Goal: Task Accomplishment & Management: Complete application form

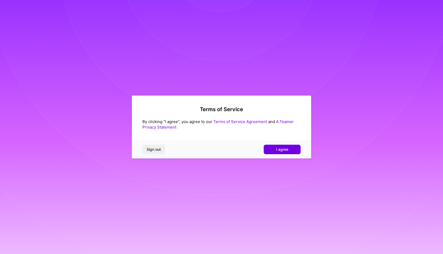
click at [243, 122] on link "Terms of Service Agreement" at bounding box center [240, 121] width 54 height 5
click at [279, 149] on span "I agree" at bounding box center [282, 149] width 12 height 5
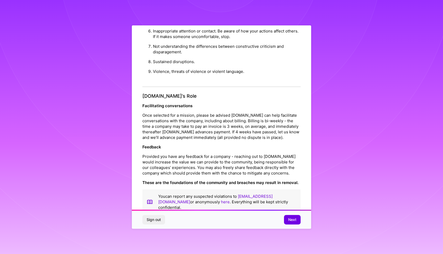
scroll to position [3, 0]
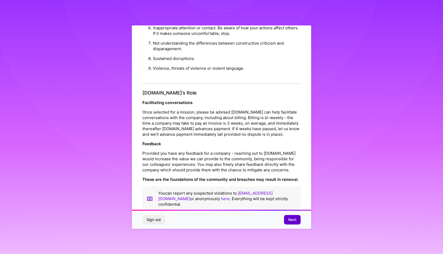
click at [292, 219] on span "Next" at bounding box center [292, 219] width 8 height 5
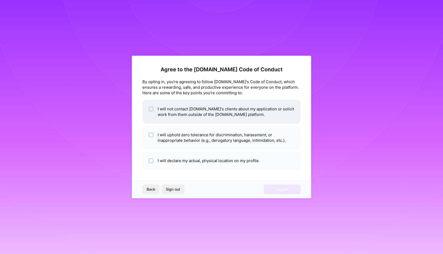
click at [193, 117] on li "I will not contact [DOMAIN_NAME]'s clients about my application or solicit work…" at bounding box center [221, 112] width 158 height 24
checkbox input "true"
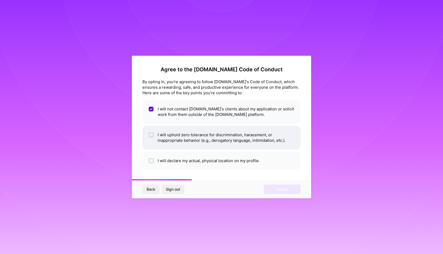
click at [190, 139] on li "I will uphold zero tolerance for discrimination, harassment, or inappropriate b…" at bounding box center [221, 138] width 158 height 24
checkbox input "true"
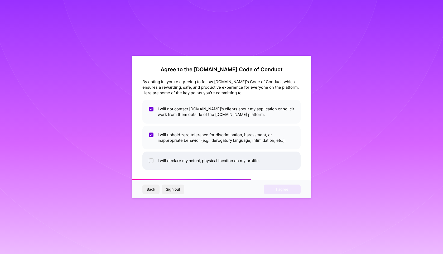
click at [189, 160] on li "I will declare my actual, physical location on my profile." at bounding box center [221, 160] width 158 height 18
checkbox input "true"
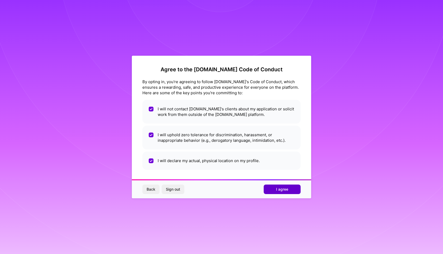
click at [288, 189] on span "I agree" at bounding box center [282, 189] width 12 height 5
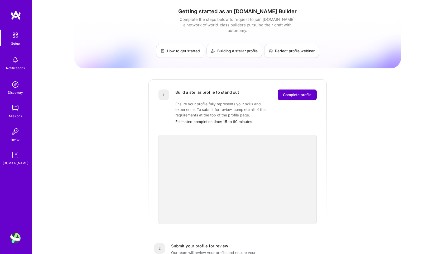
click at [290, 92] on span "Complete profile" at bounding box center [297, 94] width 28 height 5
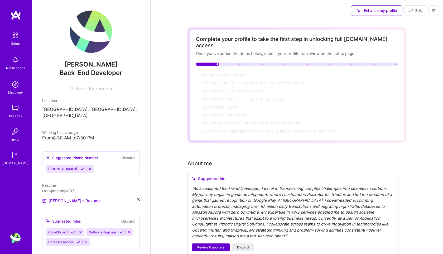
click at [210, 245] on span "Review & approve" at bounding box center [210, 247] width 27 height 5
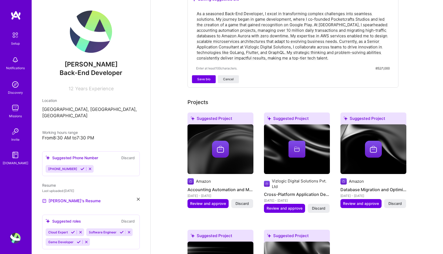
scroll to position [181, 0]
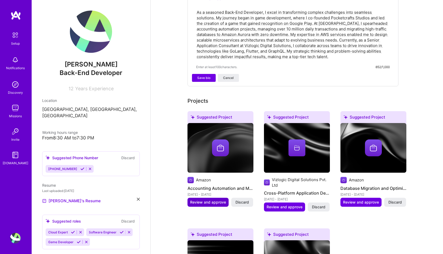
click at [215, 199] on span "Review and approve" at bounding box center [208, 201] width 36 height 5
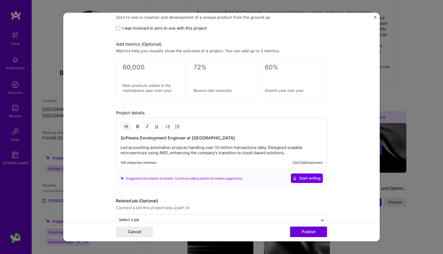
scroll to position [396, 0]
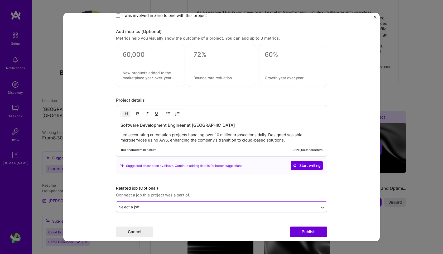
click at [292, 205] on input "text" at bounding box center [217, 207] width 197 height 6
click at [357, 197] on form "Editing suggested project This project is suggested based on your LinkedIn, res…" at bounding box center [221, 127] width 317 height 228
click at [319, 234] on button "Publish" at bounding box center [308, 231] width 37 height 11
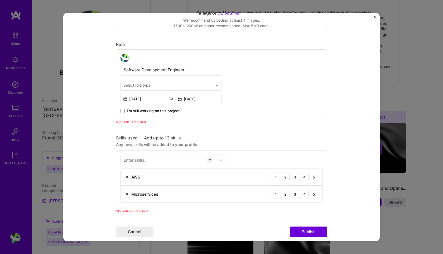
scroll to position [130, 0]
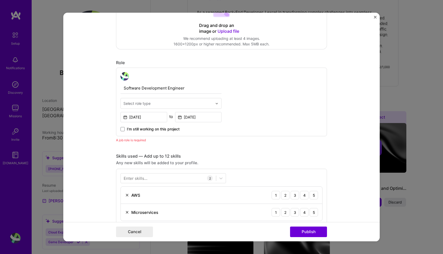
click at [151, 104] on input "text" at bounding box center [167, 104] width 89 height 6
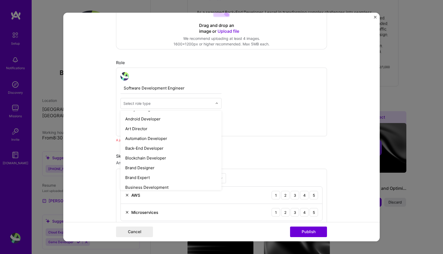
scroll to position [58, 0]
click at [151, 146] on div "Back-End Developer" at bounding box center [171, 148] width 98 height 10
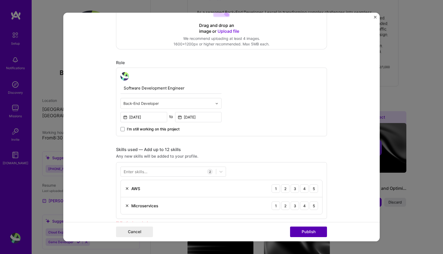
click at [317, 229] on button "Publish" at bounding box center [308, 231] width 37 height 11
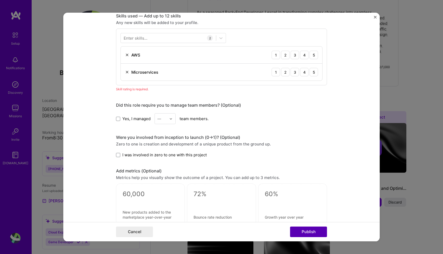
scroll to position [264, 0]
click at [304, 56] on div "4" at bounding box center [304, 54] width 8 height 8
click at [312, 73] on div "5" at bounding box center [314, 71] width 8 height 8
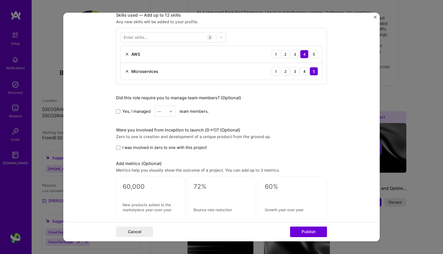
click at [126, 112] on span "Yes, I managed" at bounding box center [136, 111] width 28 height 6
click at [0, 0] on input "Yes, I managed" at bounding box center [0, 0] width 0 height 0
click at [169, 112] on div "—" at bounding box center [162, 111] width 15 height 10
click at [163, 125] on div "1" at bounding box center [165, 125] width 18 height 10
click at [142, 145] on span "I was involved in zero to one with this project" at bounding box center [164, 148] width 84 height 6
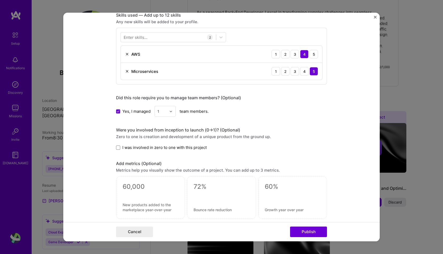
click at [0, 0] on input "I was involved in zero to one with this project" at bounding box center [0, 0] width 0 height 0
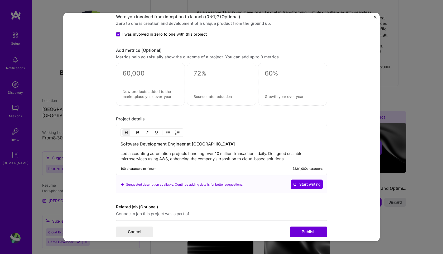
scroll to position [396, 0]
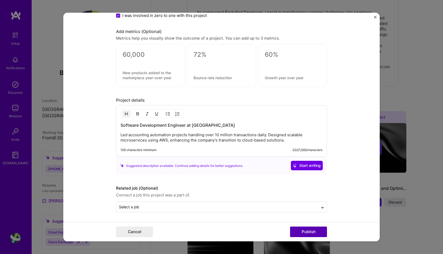
click at [308, 231] on button "Publish" at bounding box center [308, 231] width 37 height 11
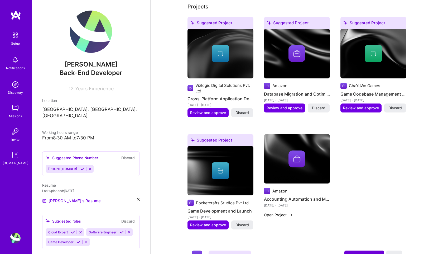
scroll to position [274, 0]
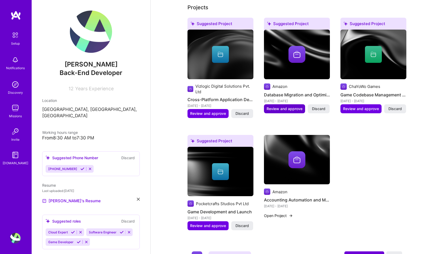
click at [276, 106] on span "Review and approve" at bounding box center [285, 108] width 36 height 5
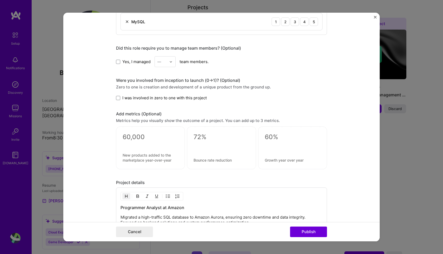
scroll to position [379, 0]
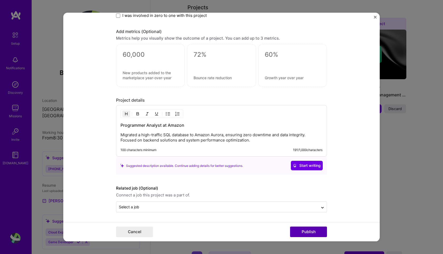
click at [306, 231] on button "Publish" at bounding box center [308, 231] width 37 height 11
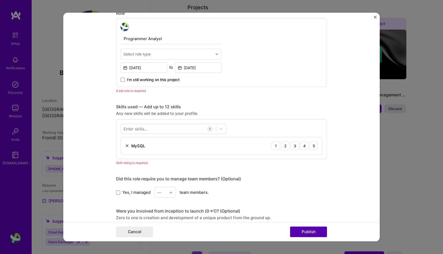
scroll to position [177, 0]
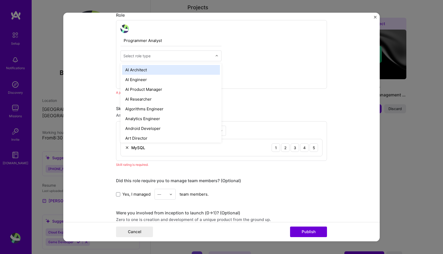
click at [140, 54] on div "Select role type" at bounding box center [136, 56] width 27 height 6
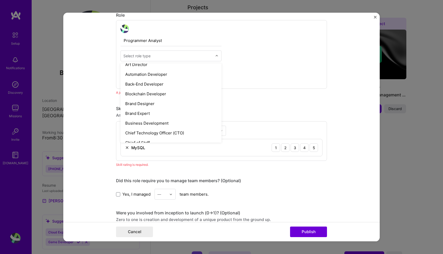
scroll to position [74, 0]
click at [152, 82] on div "Back-End Developer" at bounding box center [171, 83] width 98 height 10
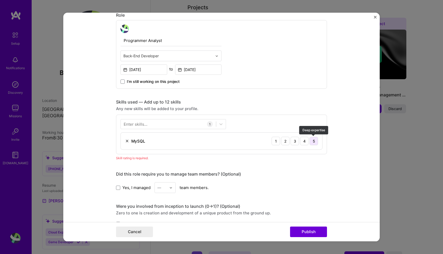
click at [315, 142] on div "5" at bounding box center [314, 141] width 8 height 8
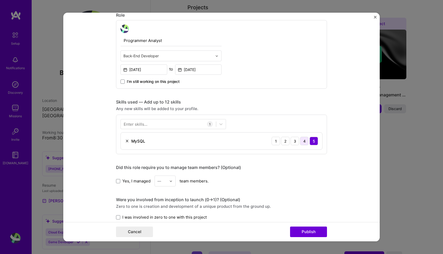
click at [302, 139] on div "4" at bounding box center [304, 141] width 8 height 8
click at [165, 124] on div at bounding box center [168, 124] width 95 height 9
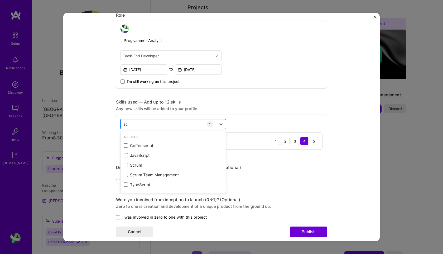
type input "s"
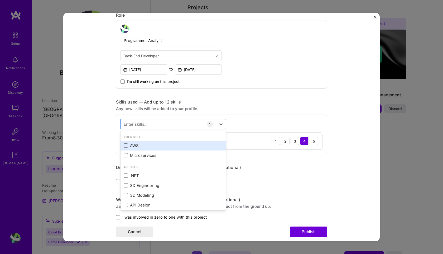
click at [145, 143] on div "AWS" at bounding box center [173, 146] width 99 height 6
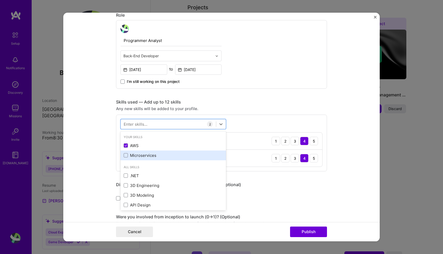
click at [145, 153] on div "Microservices" at bounding box center [173, 155] width 99 height 6
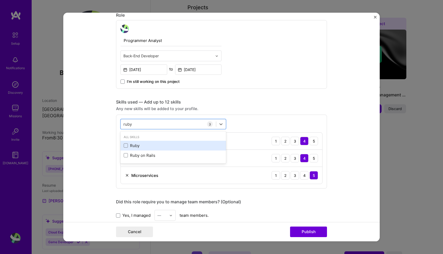
click at [129, 144] on div "Ruby" at bounding box center [173, 146] width 99 height 6
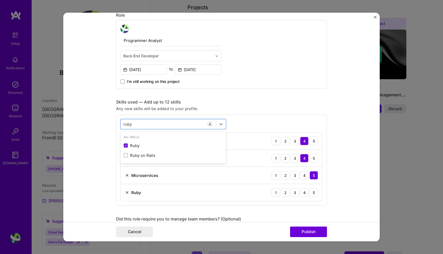
type input "ruby"
click at [312, 97] on div "Editing suggested project This project is suggested based on your LinkedIn, res…" at bounding box center [221, 155] width 211 height 619
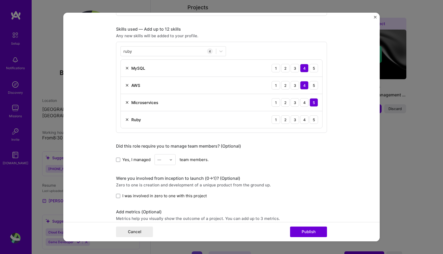
scroll to position [431, 0]
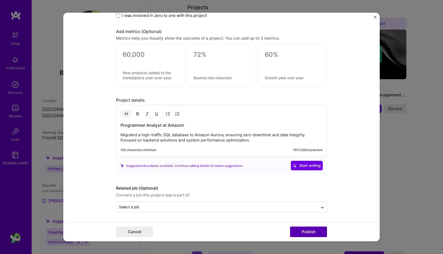
click at [311, 232] on button "Publish" at bounding box center [308, 231] width 37 height 11
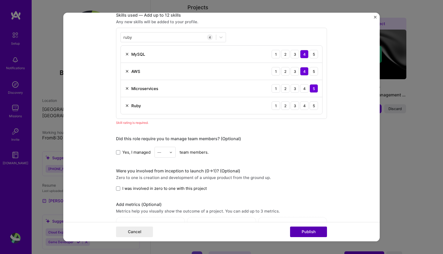
scroll to position [264, 0]
click at [297, 108] on div "3" at bounding box center [295, 105] width 8 height 8
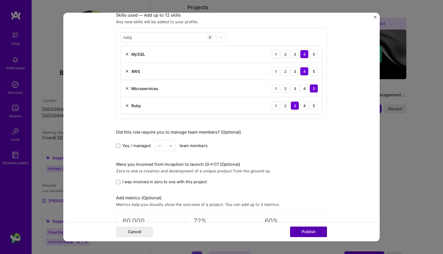
click at [315, 232] on button "Publish" at bounding box center [308, 231] width 37 height 11
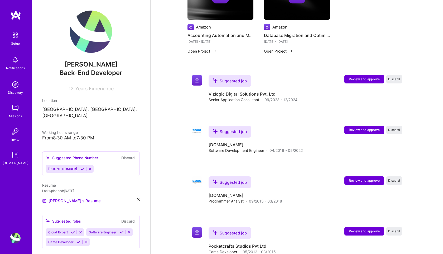
scroll to position [430, 0]
click at [373, 77] on span "Review and approve" at bounding box center [364, 79] width 31 height 4
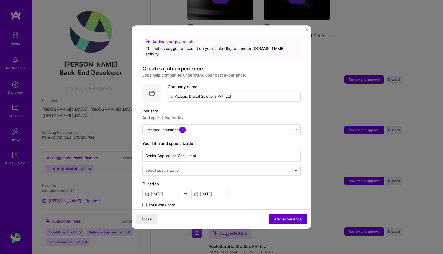
click at [292, 217] on span "Add experience" at bounding box center [288, 218] width 28 height 5
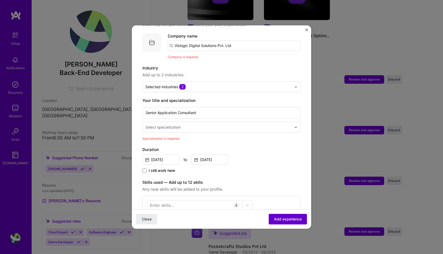
scroll to position [53, 0]
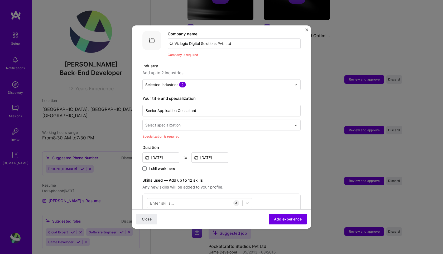
click at [198, 122] on input "text" at bounding box center [218, 125] width 147 height 6
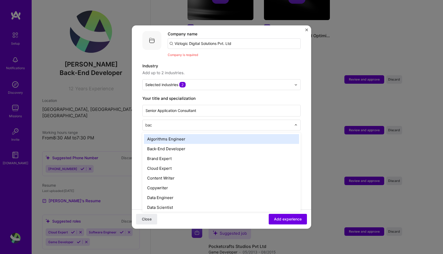
type input "back"
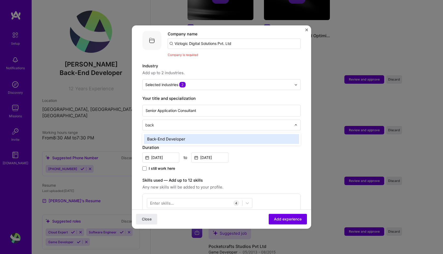
click at [190, 134] on div "Back-End Developer" at bounding box center [221, 139] width 155 height 10
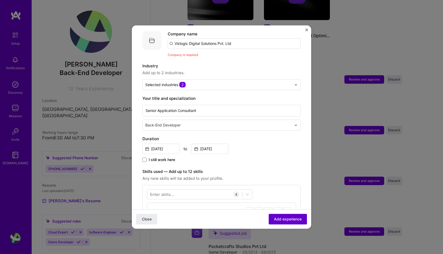
click at [291, 220] on span "Add experience" at bounding box center [288, 218] width 28 height 5
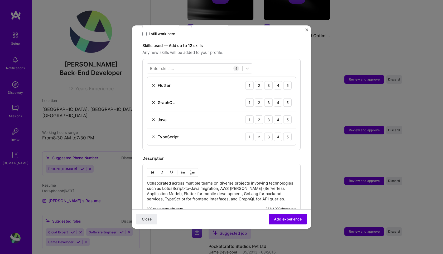
scroll to position [179, 0]
click at [289, 215] on button "Add experience" at bounding box center [288, 219] width 38 height 11
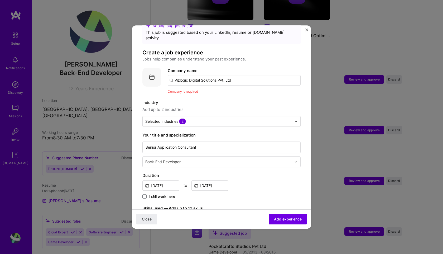
scroll to position [15, 0]
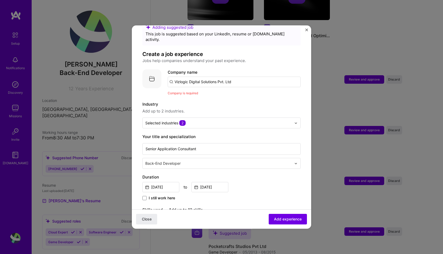
click at [235, 77] on input "Vizlogic Digital Solutions Pvt. Ltd" at bounding box center [234, 82] width 133 height 11
type input "Vizlogic Digital Solutions Pvt. L"
click at [235, 92] on div "Vizlogic Digital Solutions Pvt. L" at bounding box center [228, 96] width 63 height 9
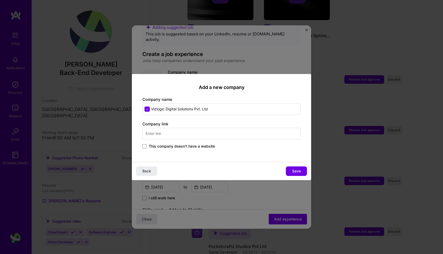
type input "Vizlogic Digital Solutions Pvt. Ltd"
click at [187, 146] on span "This company doesn't have a website" at bounding box center [182, 146] width 66 height 5
click at [0, 0] on input "This company doesn't have a website" at bounding box center [0, 0] width 0 height 0
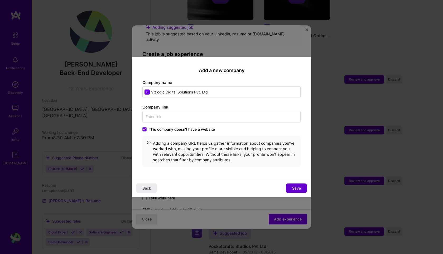
click at [296, 186] on span "Save" at bounding box center [296, 187] width 9 height 5
type input "Vizlogic Digital Solutions Pvt. Ltd"
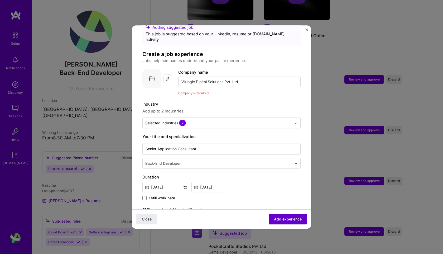
click at [291, 217] on span "Add experience" at bounding box center [288, 218] width 28 height 5
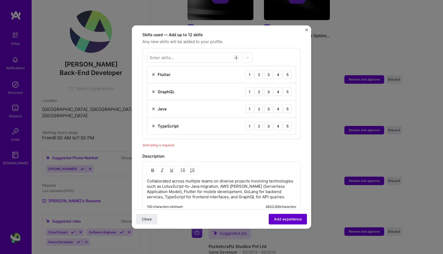
scroll to position [183, 0]
click at [251, 69] on div "1" at bounding box center [249, 73] width 8 height 8
click at [269, 87] on div "3" at bounding box center [268, 91] width 8 height 8
click at [287, 104] on div "5" at bounding box center [287, 108] width 8 height 8
click at [273, 121] on div "1 2 3 4 5" at bounding box center [268, 125] width 46 height 8
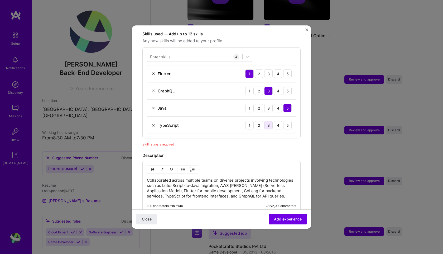
click at [271, 121] on div "3" at bounding box center [268, 125] width 8 height 8
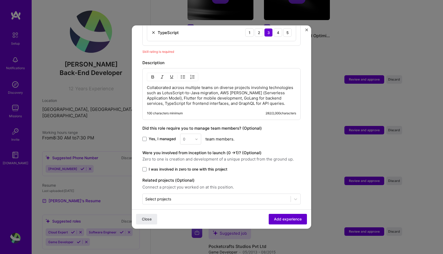
click at [284, 216] on button "Add experience" at bounding box center [288, 219] width 38 height 11
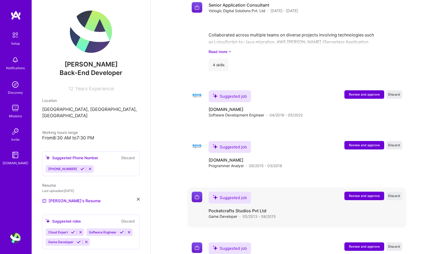
scroll to position [543, 0]
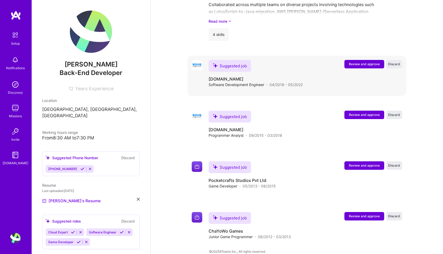
click at [360, 62] on span "Review and approve" at bounding box center [364, 64] width 31 height 4
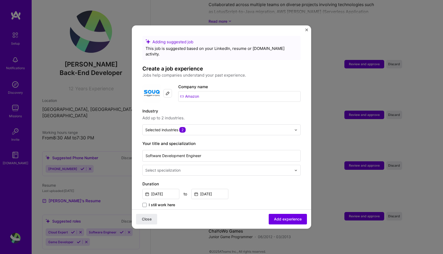
click at [198, 93] on input "Amazon" at bounding box center [239, 96] width 122 height 11
click at [167, 91] on img at bounding box center [168, 93] width 4 height 4
click at [149, 88] on img at bounding box center [151, 93] width 19 height 19
click at [208, 91] on input "Amazon" at bounding box center [239, 96] width 122 height 11
type input "Amazon"
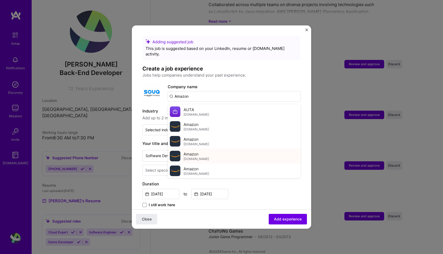
click at [197, 157] on span "[DOMAIN_NAME]" at bounding box center [197, 159] width 26 height 4
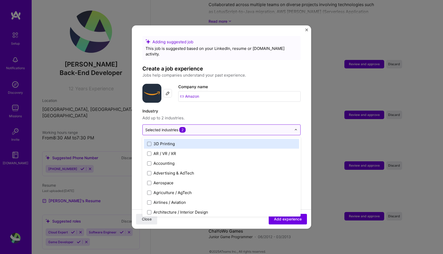
click at [199, 127] on input "text" at bounding box center [218, 130] width 146 height 6
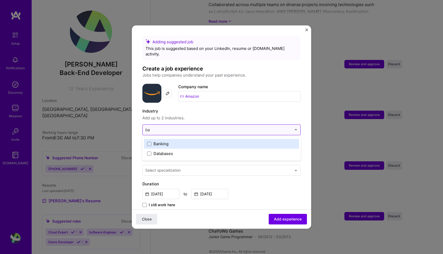
type input "b"
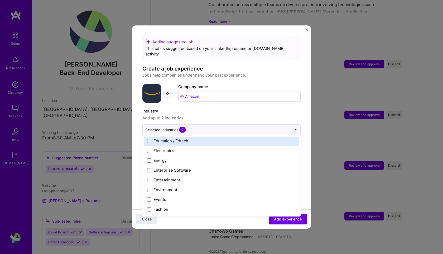
scroll to position [483, 0]
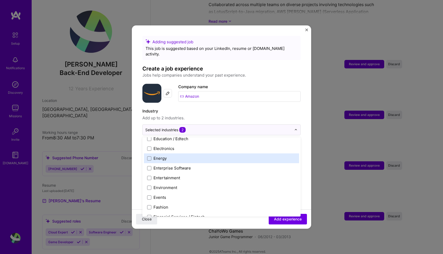
click at [279, 115] on span "Add up to 2 industries." at bounding box center [221, 118] width 158 height 6
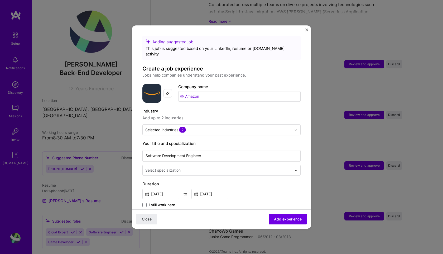
click at [188, 167] on input "text" at bounding box center [218, 170] width 147 height 6
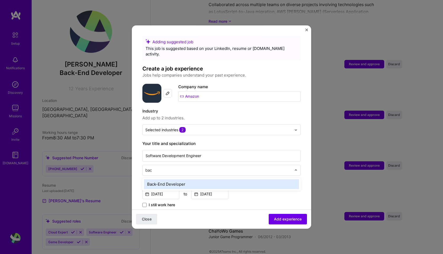
type input "back"
click at [185, 180] on div "Back-End Developer" at bounding box center [221, 184] width 155 height 10
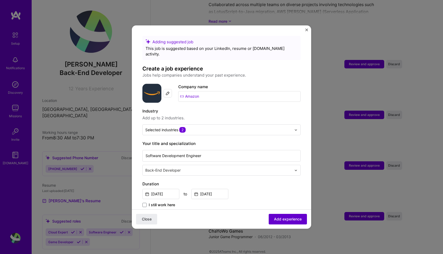
click at [292, 219] on span "Add experience" at bounding box center [288, 218] width 28 height 5
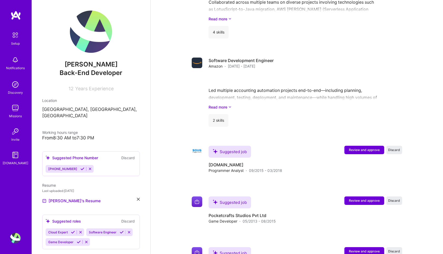
scroll to position [554, 0]
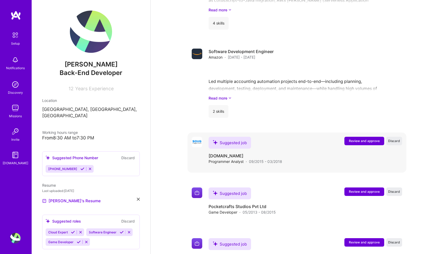
click at [359, 139] on span "Review and approve" at bounding box center [364, 141] width 31 height 4
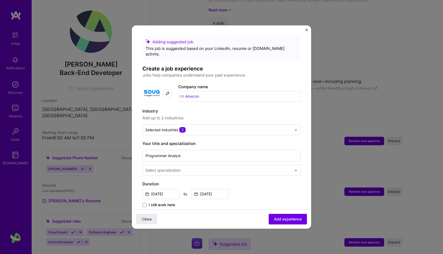
click at [192, 91] on input "Amazon" at bounding box center [239, 96] width 122 height 11
click at [202, 91] on input "Amazon" at bounding box center [239, 96] width 122 height 11
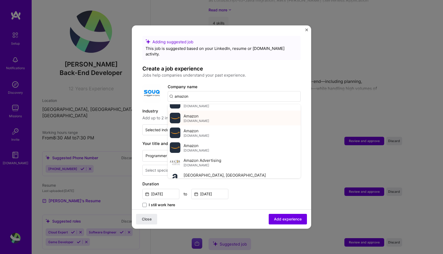
scroll to position [26, 0]
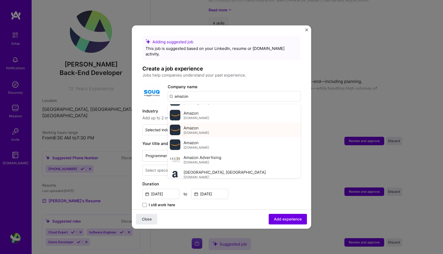
click at [193, 131] on span "[DOMAIN_NAME]" at bounding box center [197, 133] width 26 height 4
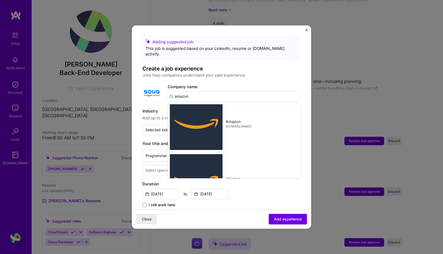
type input "Amazon"
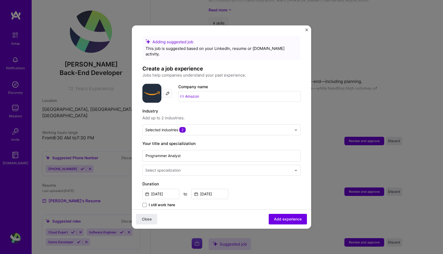
click at [178, 167] on div "Select specialization" at bounding box center [162, 170] width 35 height 6
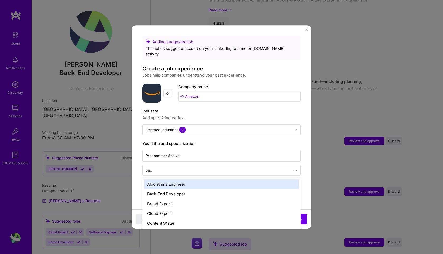
type input "back"
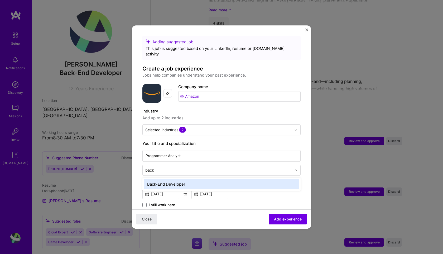
click at [184, 181] on div "Back-End Developer" at bounding box center [221, 184] width 155 height 10
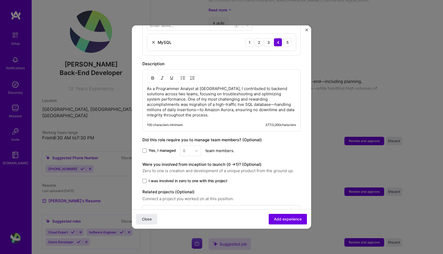
scroll to position [226, 0]
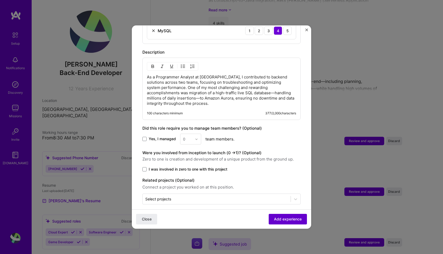
click at [289, 217] on span "Add experience" at bounding box center [288, 218] width 28 height 5
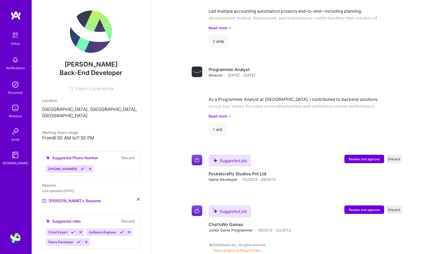
scroll to position [610, 0]
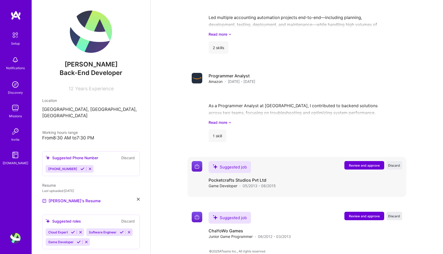
click at [355, 163] on span "Review and approve" at bounding box center [364, 165] width 31 height 4
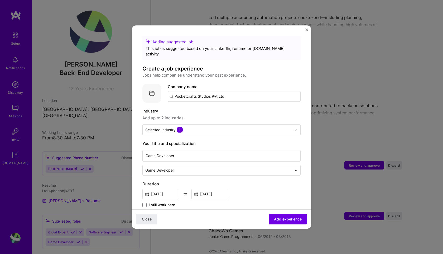
click at [236, 91] on input "Pocketcrafts Studios Pvt Ltd" at bounding box center [234, 96] width 133 height 11
click button "Close" at bounding box center [146, 219] width 21 height 11
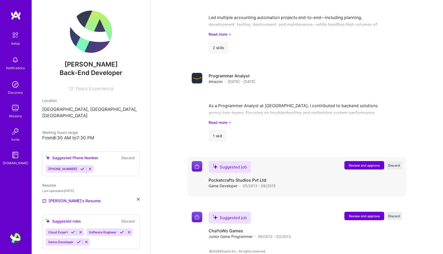
click at [358, 163] on span "Review and approve" at bounding box center [364, 165] width 31 height 4
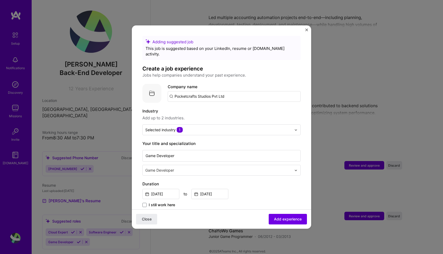
click at [230, 91] on input "Pocketcrafts Studios Pvt Ltd" at bounding box center [234, 96] width 133 height 11
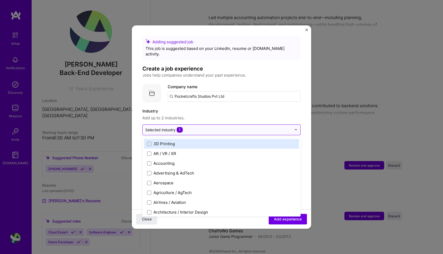
click at [189, 127] on input "text" at bounding box center [218, 130] width 146 height 6
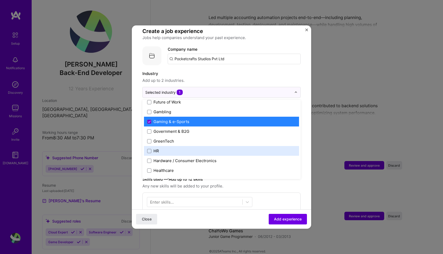
scroll to position [611, 0]
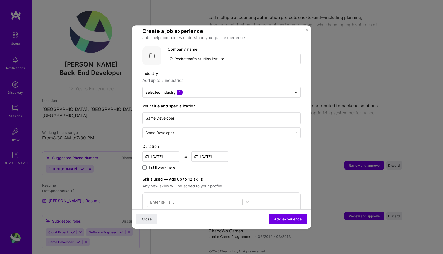
click at [239, 62] on div "Adding suggested job This job is suggested based on your LinkedIn, resume or [D…" at bounding box center [221, 179] width 158 height 363
click at [208, 55] on input "Pocketcrafts Studios Pvt Ltd" at bounding box center [234, 59] width 133 height 11
click at [232, 54] on input "Pocketcrafts Studios Pvt Ltd" at bounding box center [234, 59] width 133 height 11
type input "Pocketcrafts Studios Pvt Ltd"
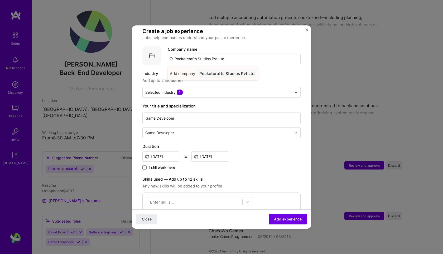
click at [225, 69] on div "Pocketcrafts Studios Pvt Ltd" at bounding box center [226, 73] width 59 height 9
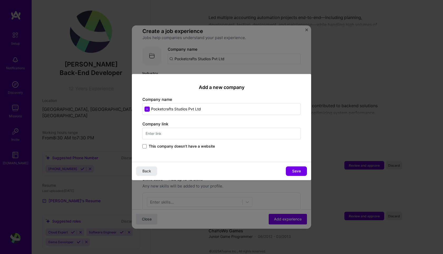
click at [162, 144] on span "This company doesn't have a website" at bounding box center [182, 146] width 66 height 5
click at [0, 0] on input "This company doesn't have a website" at bounding box center [0, 0] width 0 height 0
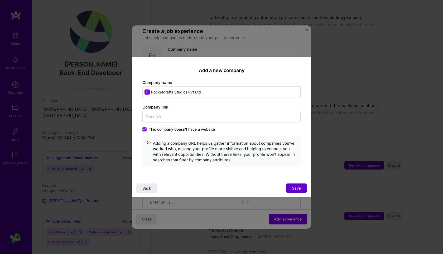
click at [295, 189] on span "Save" at bounding box center [296, 187] width 9 height 5
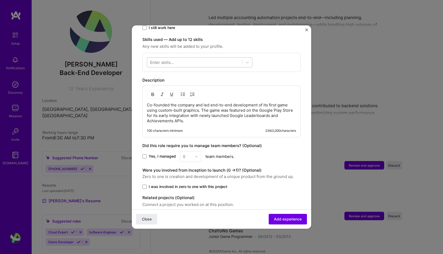
scroll to position [179, 0]
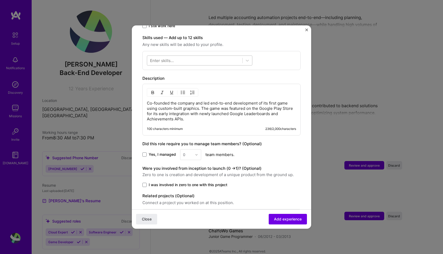
click at [192, 56] on div at bounding box center [194, 60] width 95 height 9
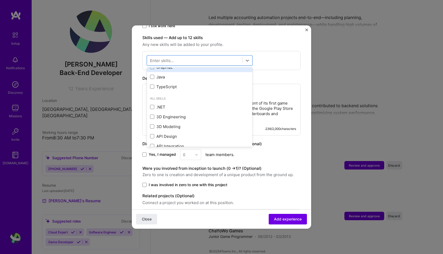
scroll to position [65, 0]
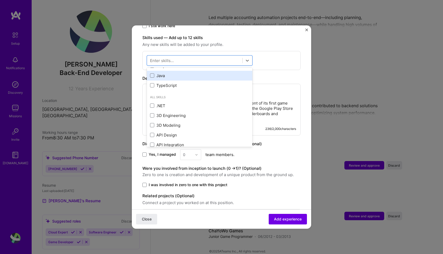
click at [163, 73] on div "Java" at bounding box center [199, 76] width 99 height 6
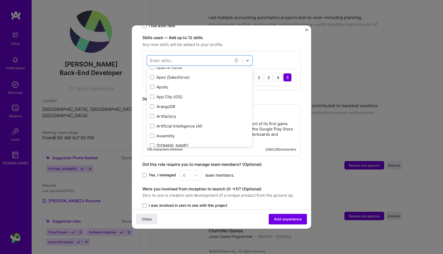
scroll to position [414, 0]
click at [261, 42] on div "Skills used — Add up to 12 skills Any new skills will be added to your profile.…" at bounding box center [221, 63] width 158 height 56
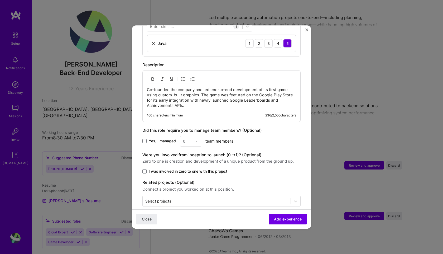
scroll to position [215, 0]
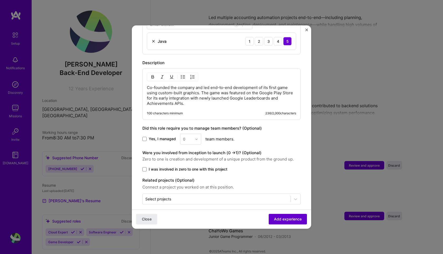
click at [290, 217] on span "Add experience" at bounding box center [288, 218] width 28 height 5
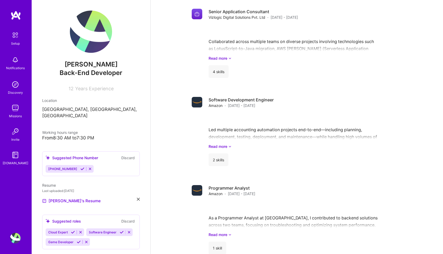
scroll to position [647, 0]
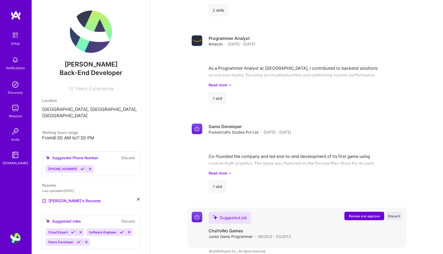
click at [354, 214] on span "Review and approve" at bounding box center [364, 216] width 31 height 4
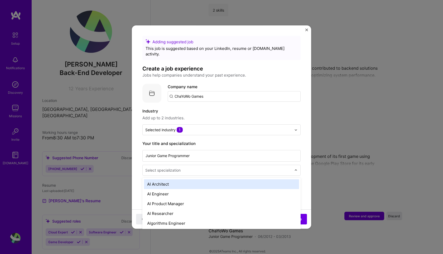
click at [216, 167] on input "text" at bounding box center [218, 170] width 147 height 6
type input "back"
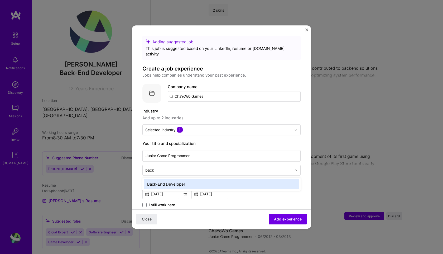
click at [201, 179] on div "Back-End Developer" at bounding box center [221, 184] width 155 height 10
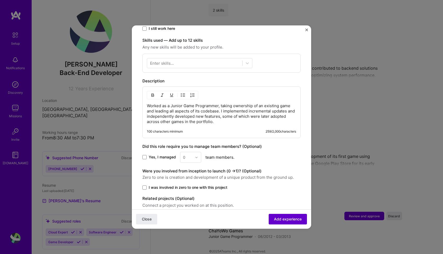
click at [281, 221] on span "Add experience" at bounding box center [288, 218] width 28 height 5
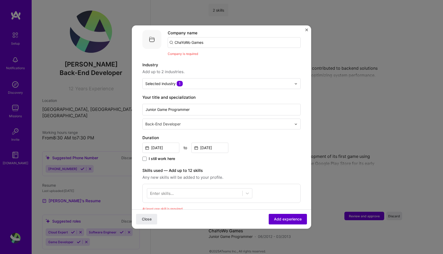
scroll to position [53, 0]
click at [209, 39] on input "ChaYoWo Games" at bounding box center [234, 43] width 133 height 11
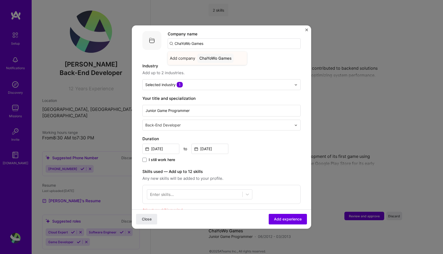
type input "ChaYoWo Games"
click at [215, 54] on div "ChaYoWo Games" at bounding box center [215, 58] width 36 height 9
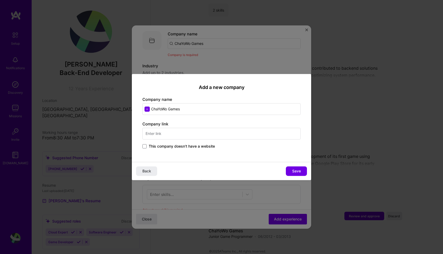
click at [162, 145] on span "This company doesn't have a website" at bounding box center [182, 146] width 66 height 5
click at [0, 0] on input "This company doesn't have a website" at bounding box center [0, 0] width 0 height 0
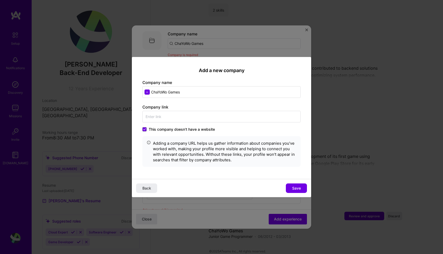
click at [204, 88] on input "ChaYoWo Games" at bounding box center [221, 92] width 158 height 12
click at [196, 93] on input "ChaYoWo Games" at bounding box center [221, 92] width 158 height 12
type input "ChaYoWo Games"
click at [290, 187] on button "Save" at bounding box center [296, 187] width 21 height 9
type input "ChaYoWo Games"
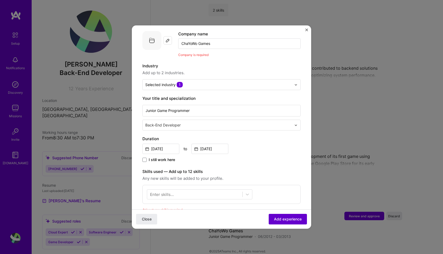
click at [290, 217] on span "Add experience" at bounding box center [288, 218] width 28 height 5
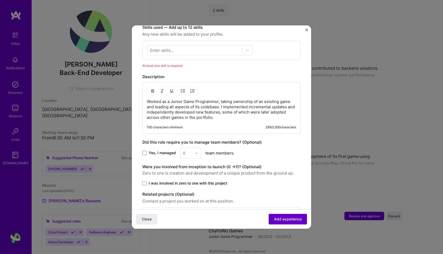
scroll to position [190, 0]
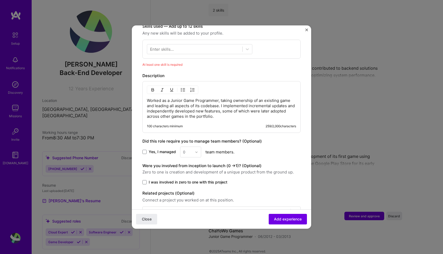
click at [173, 46] on div "Enter skills..." at bounding box center [162, 49] width 24 height 6
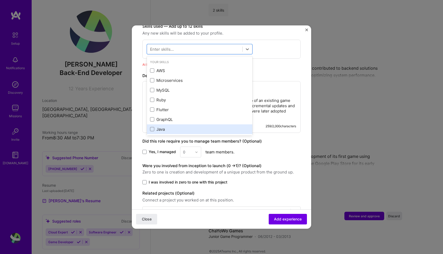
click at [166, 126] on div "Java" at bounding box center [199, 129] width 99 height 6
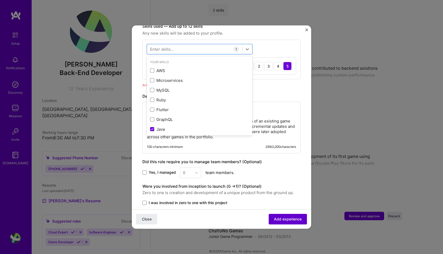
click at [298, 215] on button "Add experience" at bounding box center [288, 219] width 38 height 11
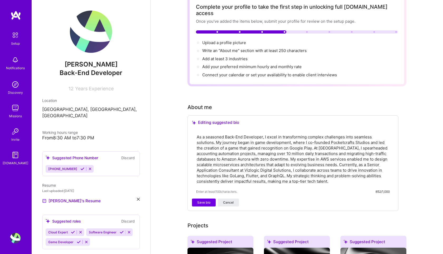
scroll to position [0, 0]
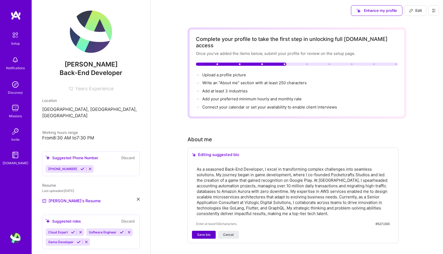
click at [204, 232] on span "Save bio" at bounding box center [203, 234] width 13 height 5
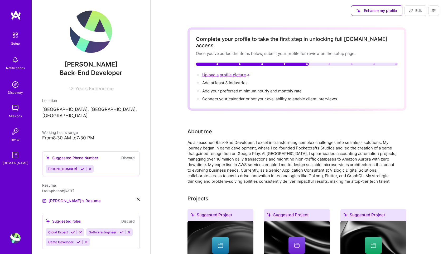
click at [234, 72] on span "Upload a profile picture →" at bounding box center [226, 74] width 49 height 5
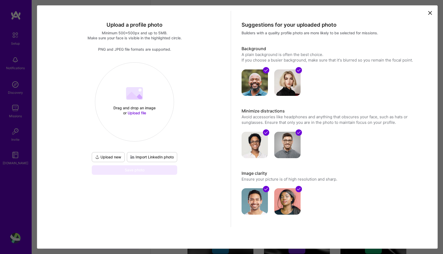
click at [138, 111] on span "Upload file" at bounding box center [137, 113] width 18 height 4
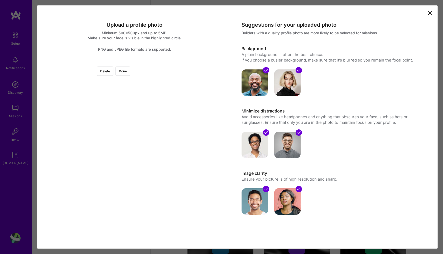
click at [178, 115] on div at bounding box center [193, 120] width 116 height 116
click at [152, 115] on div at bounding box center [193, 123] width 116 height 116
click at [192, 131] on div at bounding box center [193, 123] width 116 height 116
click at [113, 72] on button "Delete" at bounding box center [105, 70] width 17 height 9
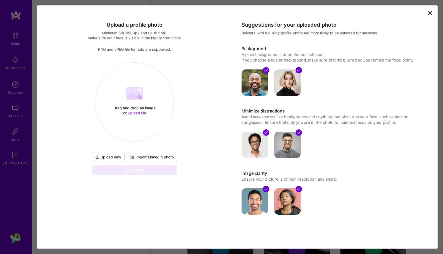
click at [146, 93] on div "Drag and drop an image or Upload file Upload file" at bounding box center [134, 102] width 79 height 56
click at [144, 105] on div "Drag and drop an image or Upload file" at bounding box center [134, 110] width 45 height 10
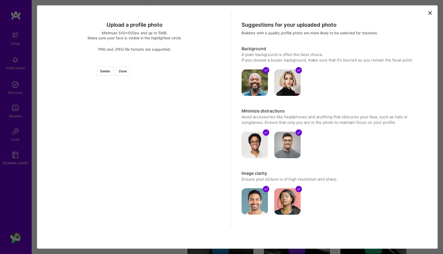
click at [185, 62] on div "Delete Done" at bounding box center [134, 62] width 184 height 0
click at [179, 88] on div at bounding box center [202, 85] width 47 height 47
click at [174, 88] on div at bounding box center [197, 86] width 47 height 47
click at [130, 73] on button "Done" at bounding box center [123, 70] width 15 height 9
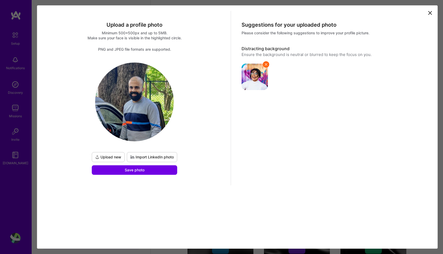
click at [113, 156] on span "Upload new" at bounding box center [108, 156] width 26 height 5
click at [111, 156] on span "Upload new" at bounding box center [108, 156] width 26 height 5
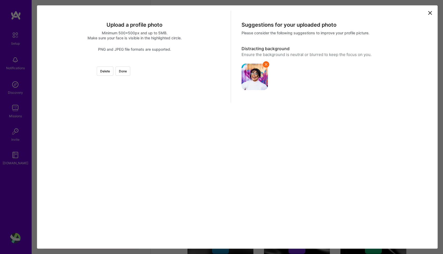
click at [135, 118] on div at bounding box center [180, 107] width 90 height 90
click at [154, 137] on div at bounding box center [180, 126] width 90 height 90
click at [135, 62] on div at bounding box center [135, 62] width 0 height 0
click at [167, 135] on div at bounding box center [188, 124] width 73 height 73
click at [130, 73] on button "Done" at bounding box center [123, 70] width 15 height 9
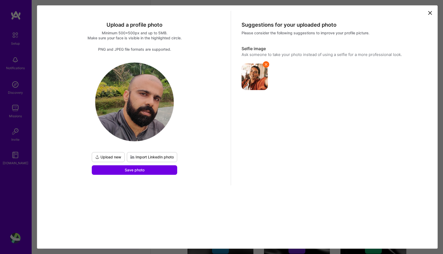
click at [157, 175] on div "Upload a profile photo Minimum 500x500px and up to 5MB. Make sure your face is …" at bounding box center [135, 98] width 193 height 174
click at [155, 173] on button "Save photo" at bounding box center [134, 169] width 85 height 9
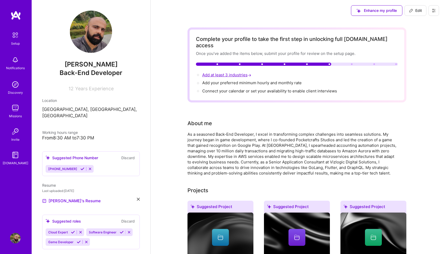
click at [223, 72] on span "Add at least 3 industries →" at bounding box center [227, 74] width 50 height 5
select select "US"
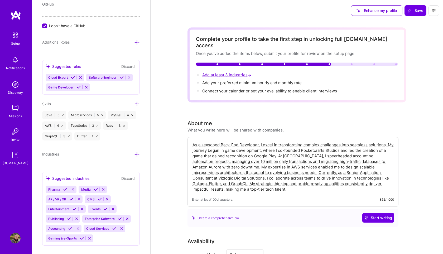
scroll to position [361, 0]
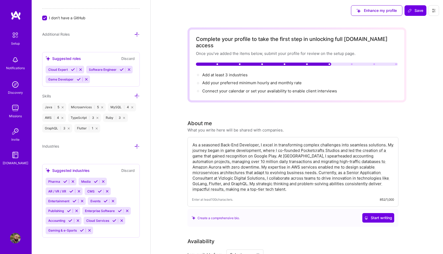
click at [74, 202] on icon at bounding box center [75, 201] width 4 height 4
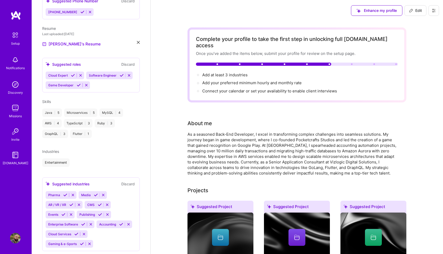
scroll to position [157, 0]
click at [82, 222] on icon at bounding box center [83, 224] width 4 height 4
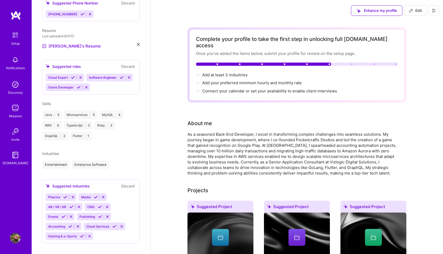
click at [115, 224] on icon at bounding box center [114, 226] width 4 height 4
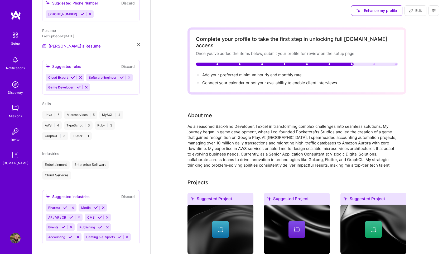
click at [121, 235] on icon at bounding box center [120, 237] width 4 height 4
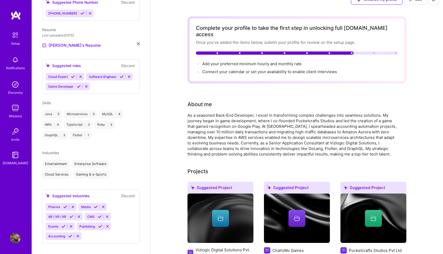
scroll to position [0, 0]
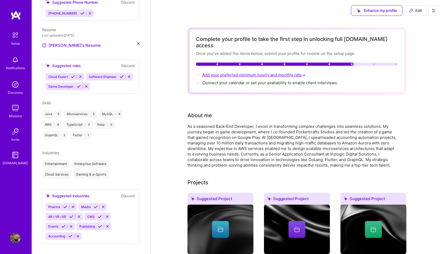
click at [223, 72] on span "Add your preferred minimum hourly and monthly rate →" at bounding box center [254, 74] width 104 height 5
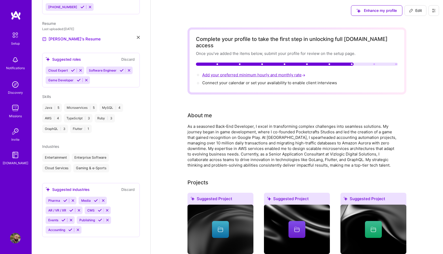
select select "US"
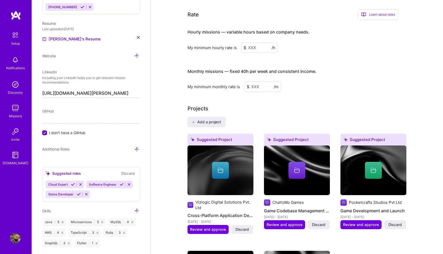
scroll to position [322, 0]
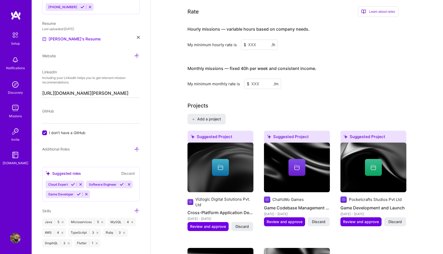
click at [251, 41] on input at bounding box center [259, 45] width 37 height 10
click at [244, 42] on span "$" at bounding box center [245, 45] width 3 height 6
click at [255, 40] on input at bounding box center [259, 45] width 37 height 10
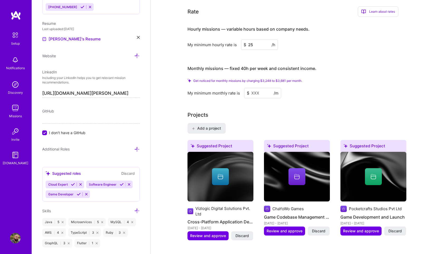
type input "25"
click at [261, 88] on input at bounding box center [262, 93] width 37 height 10
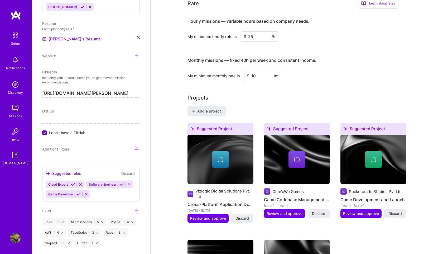
type input "1"
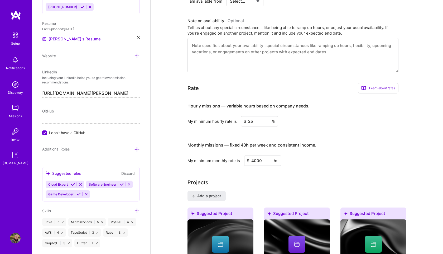
scroll to position [235, 0]
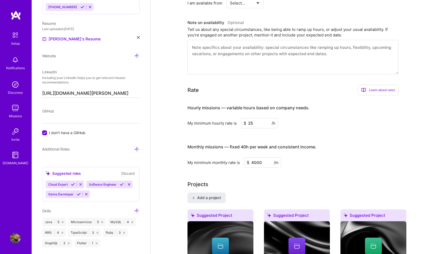
type input "4000"
click at [256, 121] on input "25" at bounding box center [259, 123] width 37 height 10
type input "2"
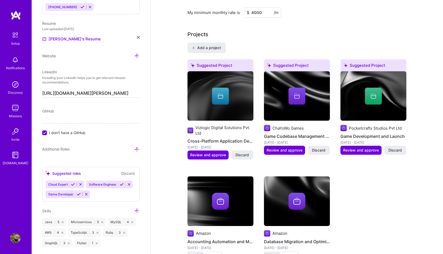
scroll to position [376, 0]
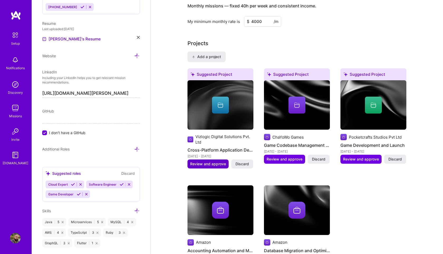
type input "35"
click at [213, 161] on span "Review and approve" at bounding box center [208, 163] width 36 height 5
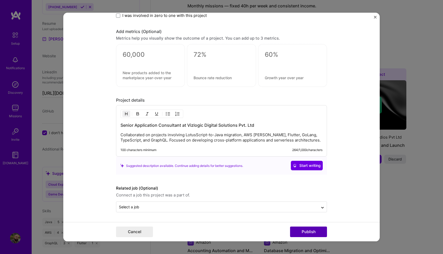
click at [303, 232] on button "Publish" at bounding box center [308, 231] width 37 height 11
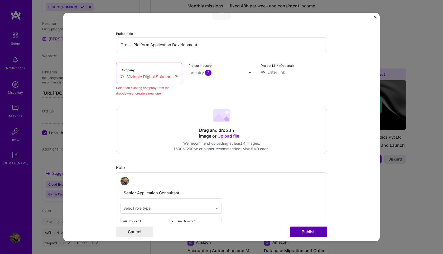
scroll to position [35, 0]
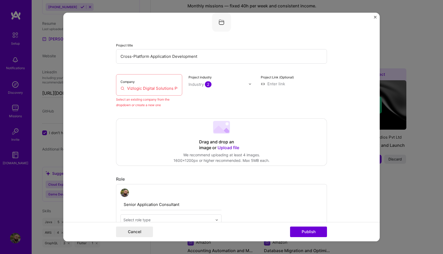
click at [171, 91] on input "Vizlogic Digital Solutions Pvt. Ltd" at bounding box center [149, 88] width 57 height 6
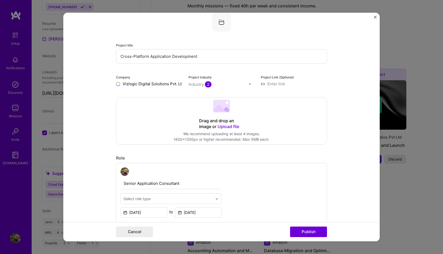
type input "Vizlogic Digital Solutions Pvt. Ltd"
click at [175, 101] on div "Vizlogic Digital Solutions Pvt. Ltd" at bounding box center [166, 98] width 53 height 14
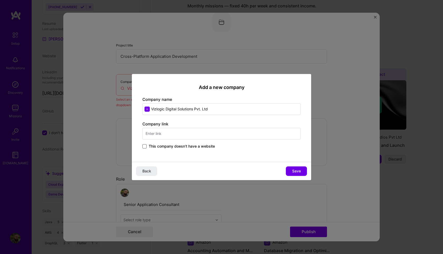
click at [145, 146] on span at bounding box center [144, 146] width 4 height 4
click at [0, 0] on input "This company doesn't have a website" at bounding box center [0, 0] width 0 height 0
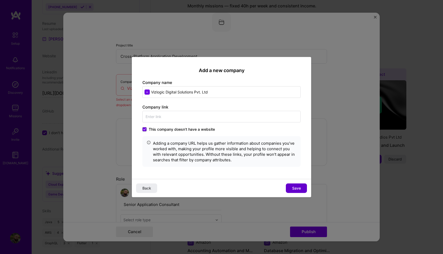
click at [297, 187] on span "Save" at bounding box center [296, 187] width 9 height 5
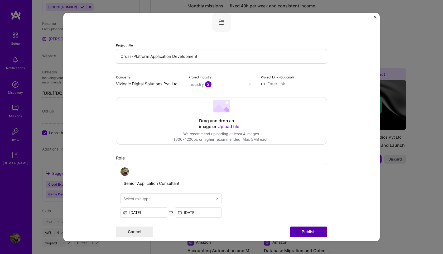
click at [306, 233] on button "Publish" at bounding box center [308, 231] width 37 height 11
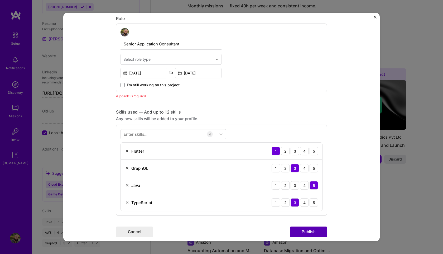
scroll to position [177, 0]
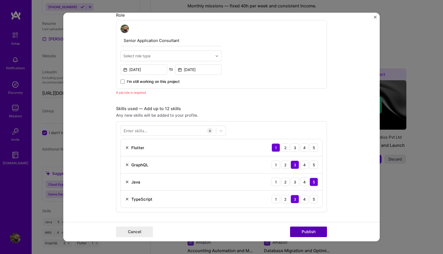
click at [306, 233] on button "Publish" at bounding box center [308, 231] width 37 height 11
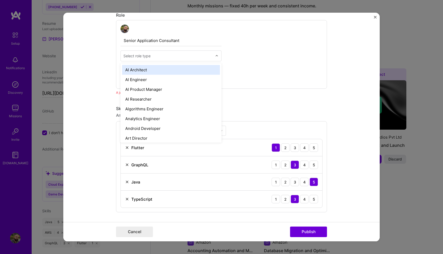
click at [146, 59] on div "Select role type" at bounding box center [136, 56] width 27 height 6
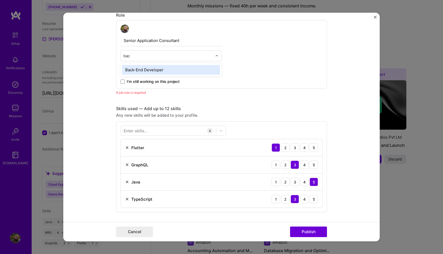
type input "back"
click at [161, 70] on div "Back-End Developer" at bounding box center [171, 70] width 98 height 10
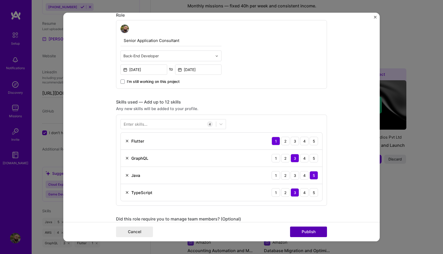
click at [313, 228] on button "Publish" at bounding box center [308, 231] width 37 height 11
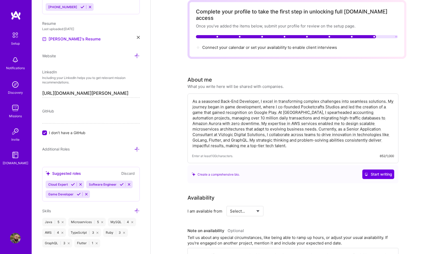
scroll to position [0, 0]
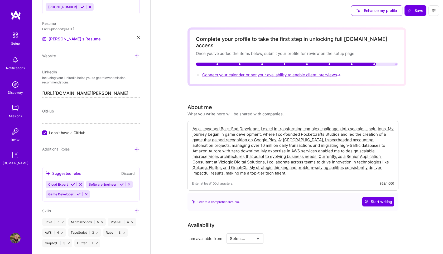
click at [280, 72] on span "Connect your calendar or set your availability to enable client interviews →" at bounding box center [272, 74] width 140 height 5
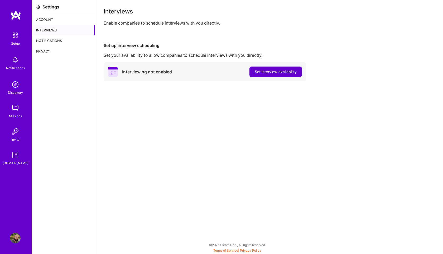
click at [276, 74] on span "Set interview availability" at bounding box center [276, 71] width 42 height 5
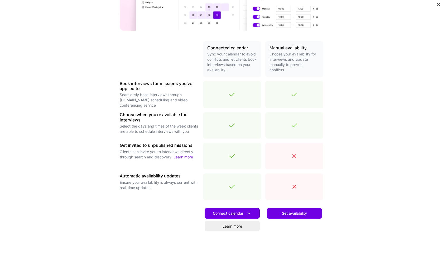
scroll to position [94, 0]
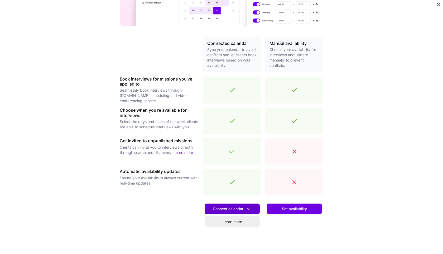
click at [246, 209] on span "Connect calendar" at bounding box center [232, 209] width 39 height 6
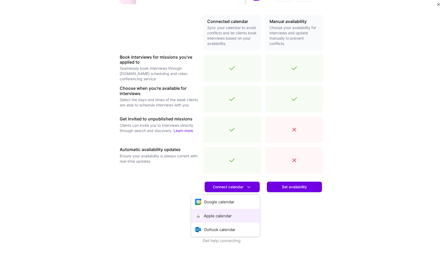
click at [232, 212] on button "Apple calendar" at bounding box center [225, 216] width 69 height 14
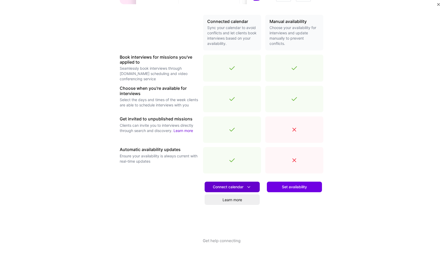
click at [250, 186] on icon at bounding box center [249, 187] width 6 height 6
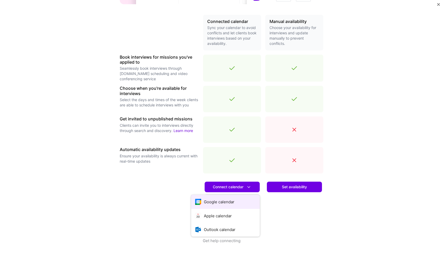
click at [232, 203] on button "Google calendar" at bounding box center [225, 202] width 69 height 14
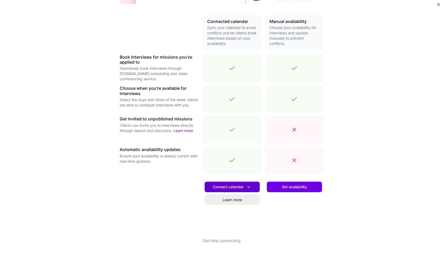
click at [227, 186] on span "Connect calendar" at bounding box center [232, 187] width 39 height 6
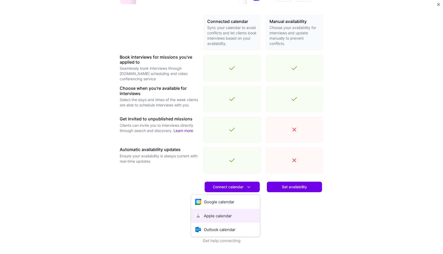
click at [219, 213] on button "Apple calendar" at bounding box center [225, 216] width 69 height 14
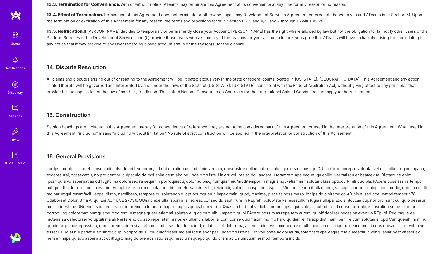
scroll to position [1408, 0]
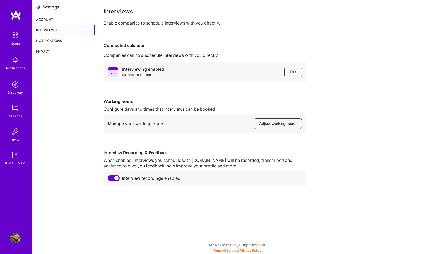
click at [56, 40] on div "Notifications" at bounding box center [63, 40] width 63 height 11
